Goal: Task Accomplishment & Management: Use online tool/utility

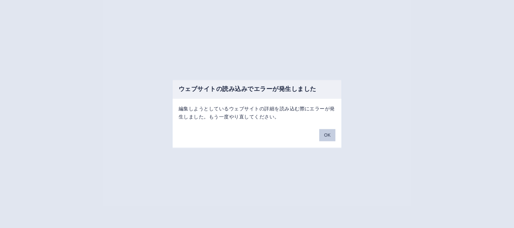
click at [329, 136] on button "OK" at bounding box center [328, 135] width 16 height 12
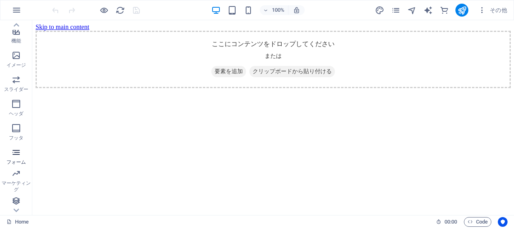
scroll to position [193, 0]
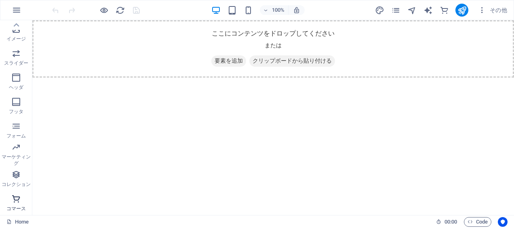
click at [14, 206] on p "コマース" at bounding box center [15, 208] width 19 height 6
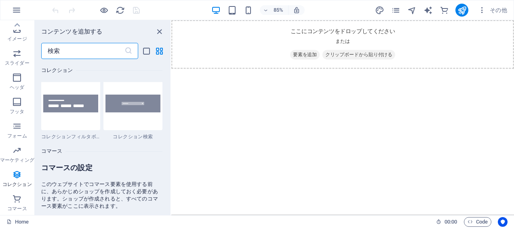
scroll to position [7714, 0]
click at [18, 180] on span "コレクション" at bounding box center [17, 179] width 34 height 19
click at [21, 161] on p "マーケティング" at bounding box center [17, 160] width 34 height 6
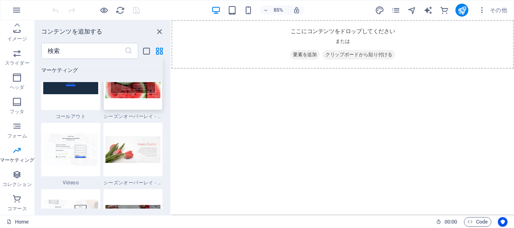
scroll to position [6750, 0]
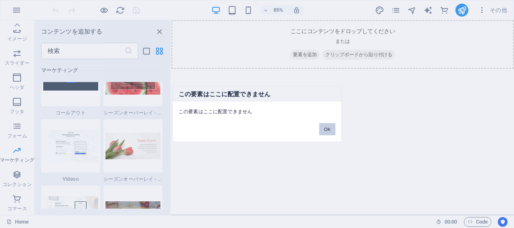
click at [329, 131] on button "OK" at bounding box center [328, 129] width 16 height 12
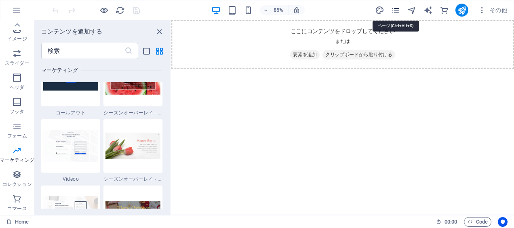
click at [396, 9] on icon "pages" at bounding box center [396, 10] width 9 height 9
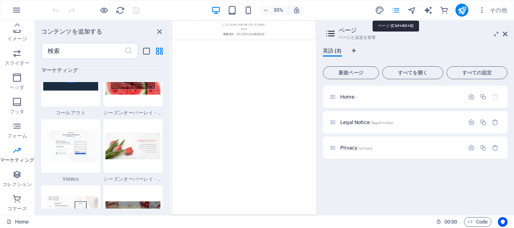
click at [396, 9] on icon "pages" at bounding box center [396, 10] width 9 height 9
click at [325, 78] on html "Skip to main content ここにコンテンツをドロップしてください または 要素を追加 クリップボードから貼り付ける" at bounding box center [378, 48] width 414 height 57
click at [378, 15] on icon "design" at bounding box center [379, 10] width 9 height 9
select select "px"
select select "400"
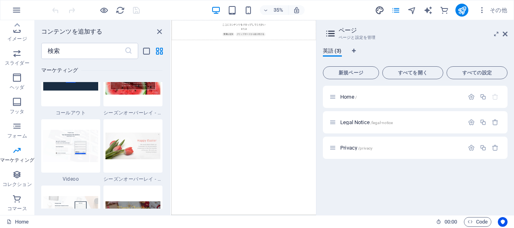
select select "px"
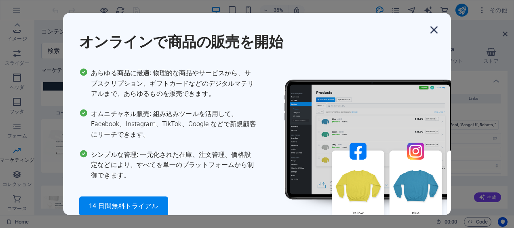
click at [438, 23] on icon "button" at bounding box center [434, 30] width 15 height 15
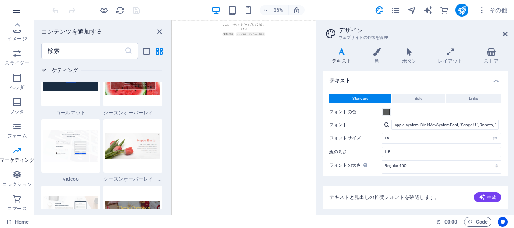
click at [19, 11] on icon "button" at bounding box center [17, 10] width 10 height 10
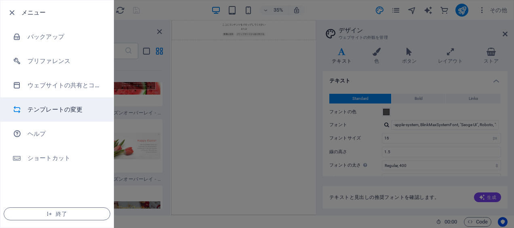
click at [76, 104] on li "テンプレートの変更" at bounding box center [56, 109] width 113 height 24
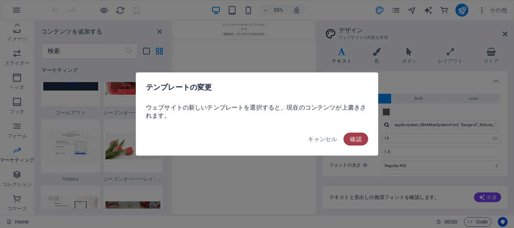
click at [361, 138] on span "確認" at bounding box center [356, 139] width 12 height 6
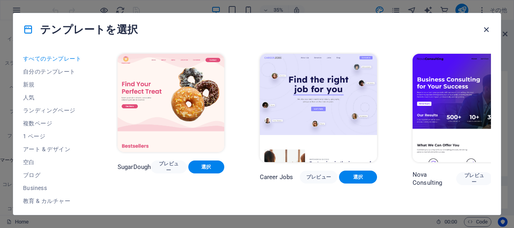
click at [486, 30] on icon "button" at bounding box center [486, 29] width 9 height 9
